Goal: Use online tool/utility

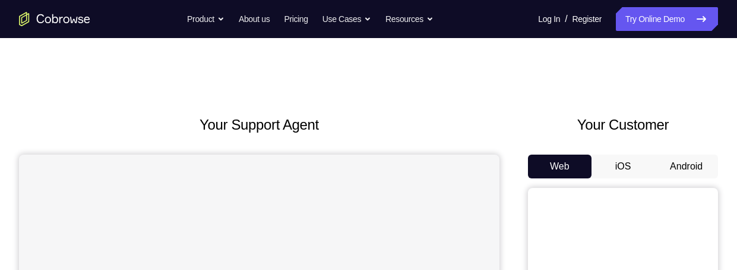
click at [679, 171] on button "Android" at bounding box center [687, 166] width 64 height 24
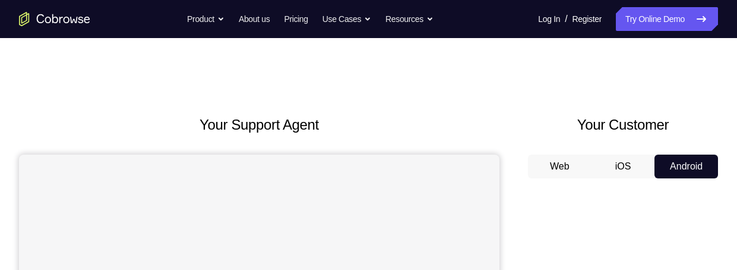
click at [689, 168] on button "Android" at bounding box center [687, 166] width 64 height 24
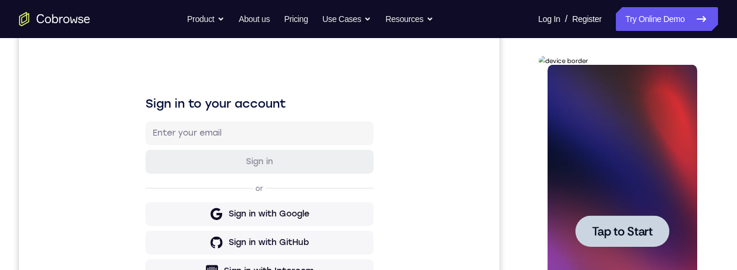
click at [633, 184] on div at bounding box center [622, 231] width 150 height 333
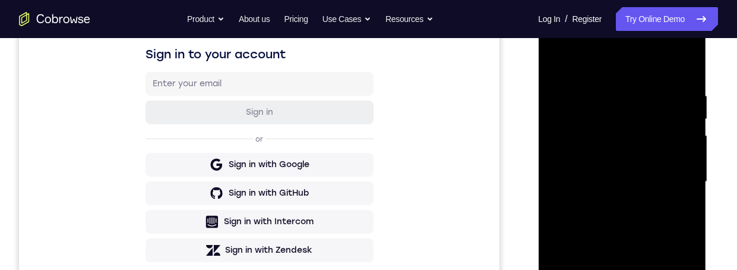
scroll to position [282, 0]
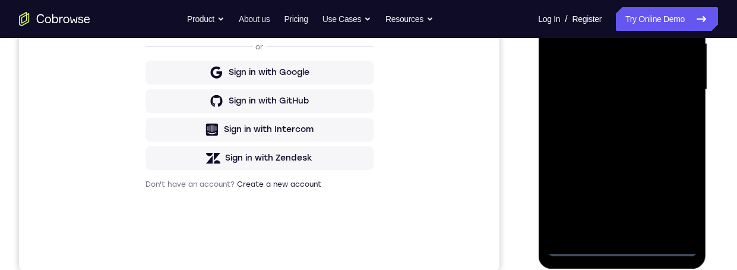
click at [624, 249] on div at bounding box center [622, 89] width 150 height 333
click at [676, 200] on div at bounding box center [622, 89] width 150 height 333
click at [649, 0] on div at bounding box center [622, 89] width 150 height 333
click at [671, 83] on div at bounding box center [622, 89] width 150 height 333
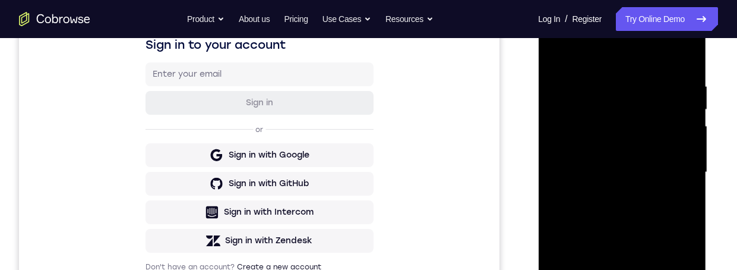
scroll to position [277, 0]
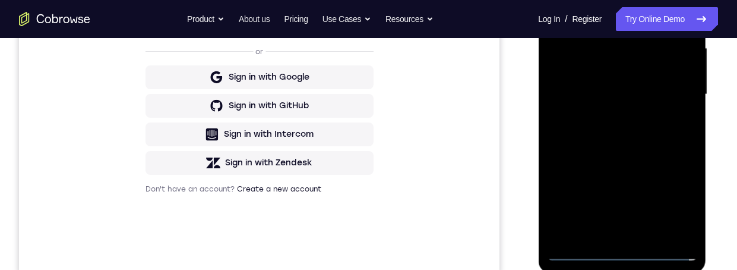
click at [610, 233] on div at bounding box center [622, 94] width 150 height 333
click at [609, 85] on div at bounding box center [622, 94] width 150 height 333
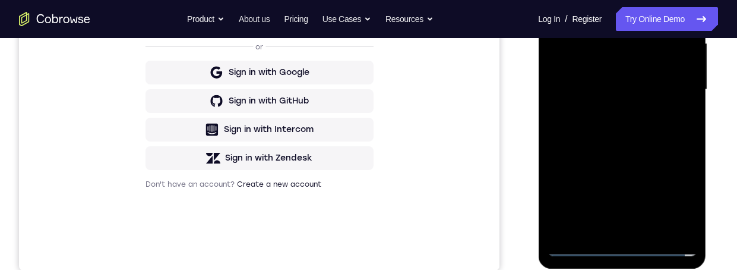
click at [594, 55] on div at bounding box center [622, 89] width 150 height 333
click at [654, 91] on div at bounding box center [622, 89] width 150 height 333
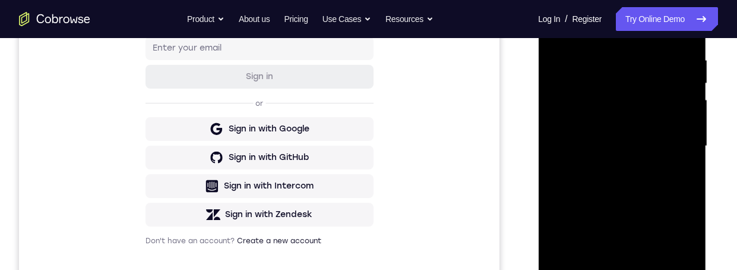
scroll to position [203, 0]
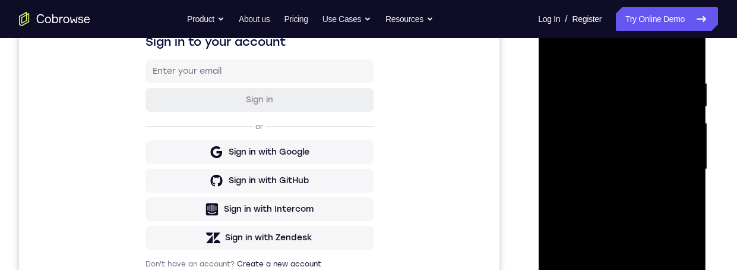
click at [661, 213] on div at bounding box center [622, 169] width 150 height 333
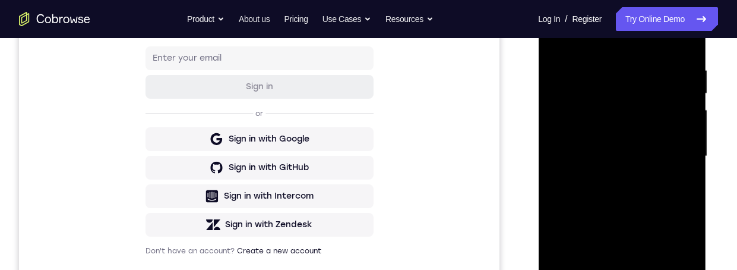
scroll to position [224, 0]
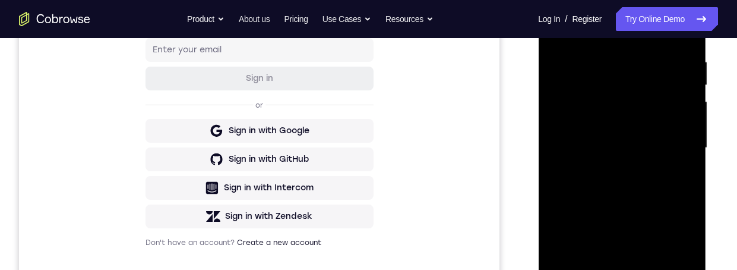
click at [623, 183] on div at bounding box center [622, 148] width 150 height 333
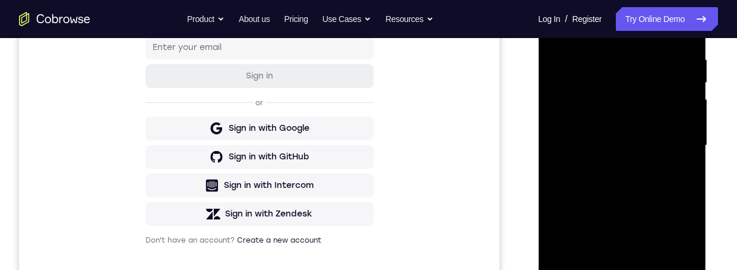
click at [654, 184] on div at bounding box center [622, 145] width 150 height 333
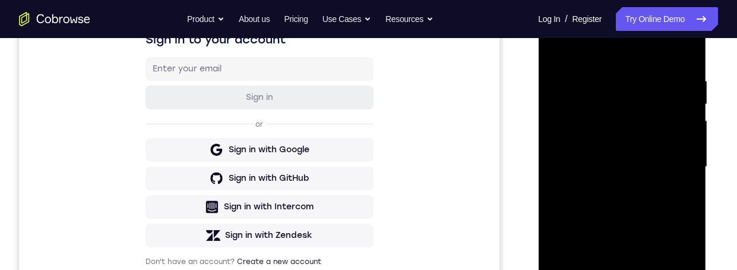
scroll to position [162, 0]
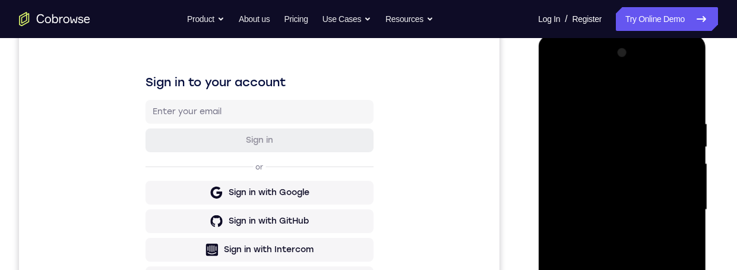
click at [686, 97] on div at bounding box center [622, 209] width 150 height 333
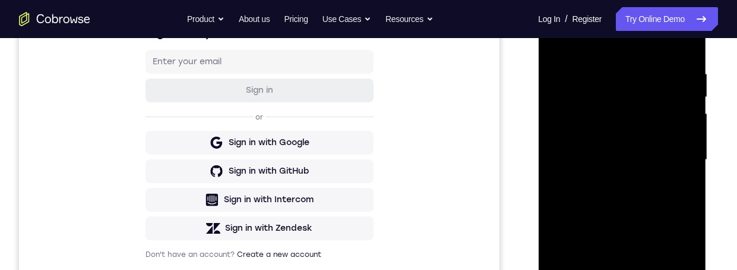
scroll to position [298, 0]
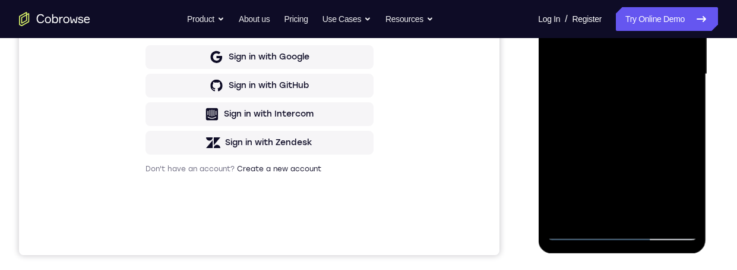
click at [618, 214] on div at bounding box center [622, 74] width 150 height 333
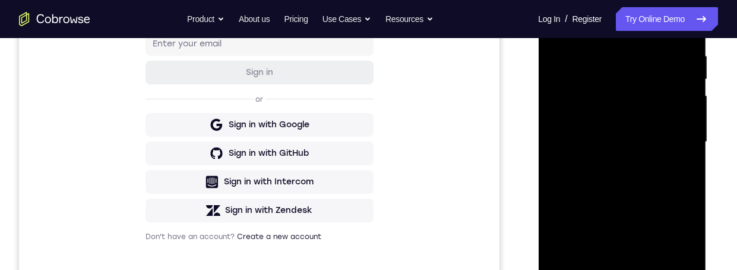
scroll to position [230, 0]
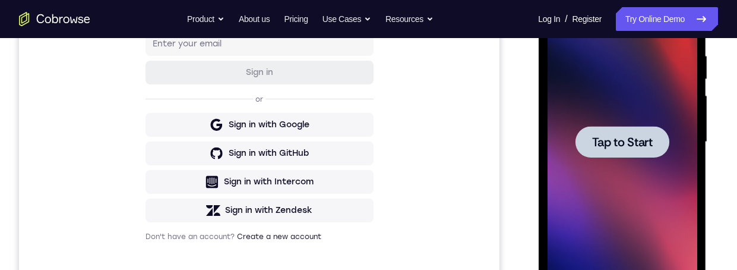
click at [654, 226] on div at bounding box center [622, 142] width 150 height 333
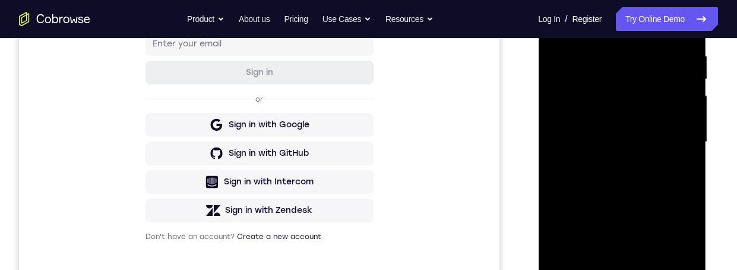
scroll to position [268, 0]
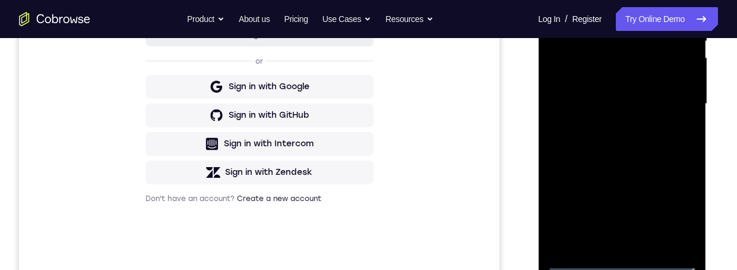
click at [617, 255] on div at bounding box center [622, 104] width 150 height 333
click at [622, 259] on div at bounding box center [622, 103] width 150 height 333
click at [673, 207] on div at bounding box center [622, 103] width 150 height 333
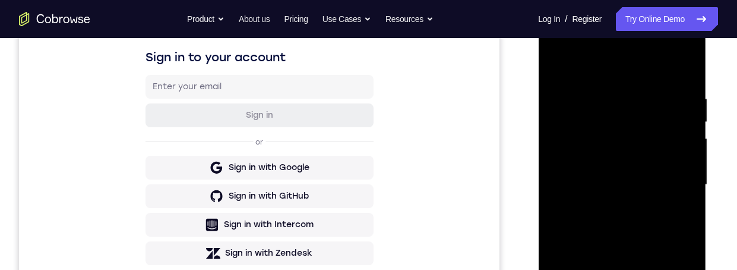
click at [629, 66] on div at bounding box center [622, 184] width 150 height 333
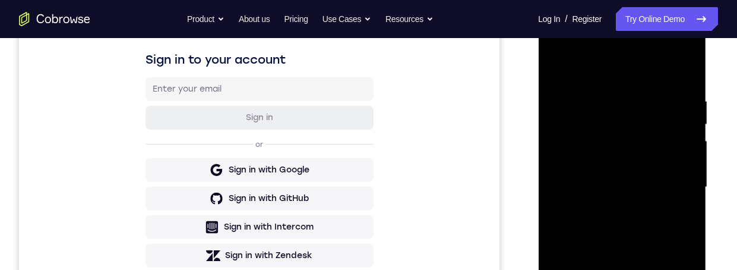
click at [616, 116] on div at bounding box center [622, 187] width 150 height 333
click at [633, 123] on div at bounding box center [622, 187] width 150 height 333
click at [604, 103] on div at bounding box center [622, 187] width 150 height 333
click at [668, 162] on div at bounding box center [622, 187] width 150 height 333
click at [677, 172] on div at bounding box center [622, 187] width 150 height 333
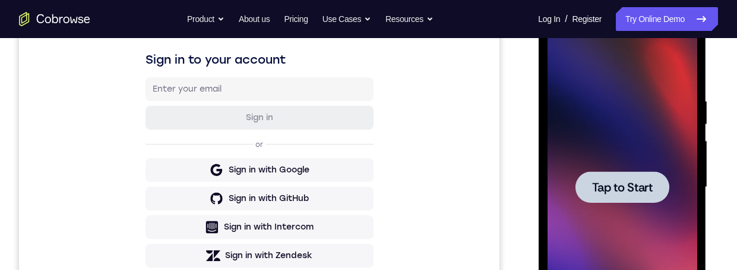
scroll to position [0, 0]
